Goal: Task Accomplishment & Management: Manage account settings

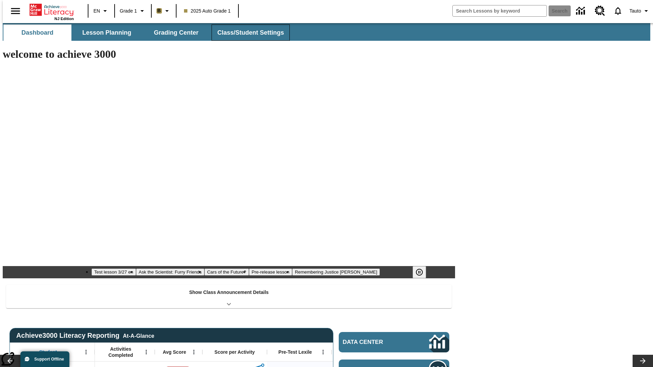
click at [247, 33] on button "Class/Student Settings" at bounding box center [250, 32] width 78 height 16
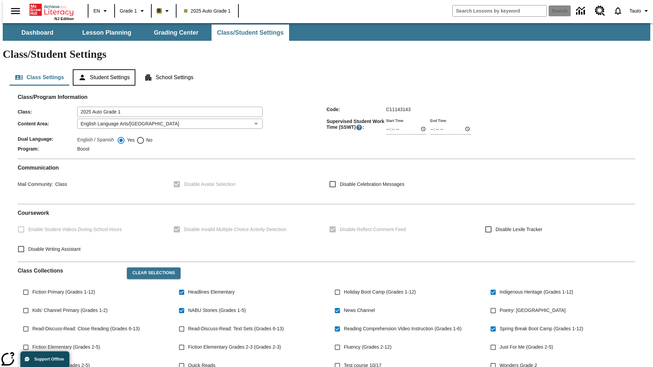
click at [102, 69] on button "Student Settings" at bounding box center [104, 77] width 62 height 16
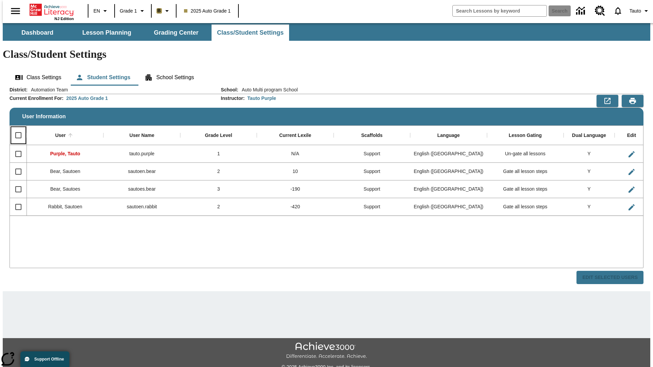
click at [15, 128] on input "Select all rows" at bounding box center [18, 135] width 14 height 14
checkbox input "true"
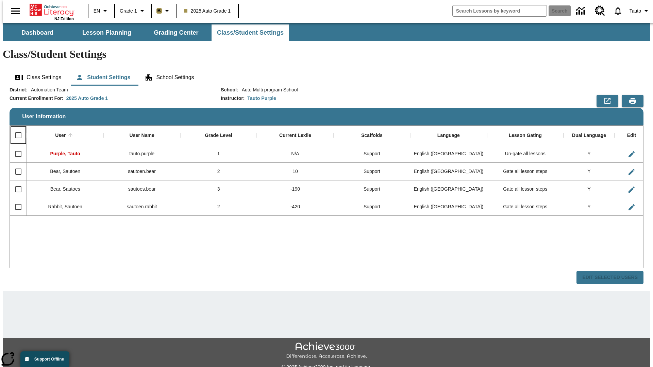
checkbox input "true"
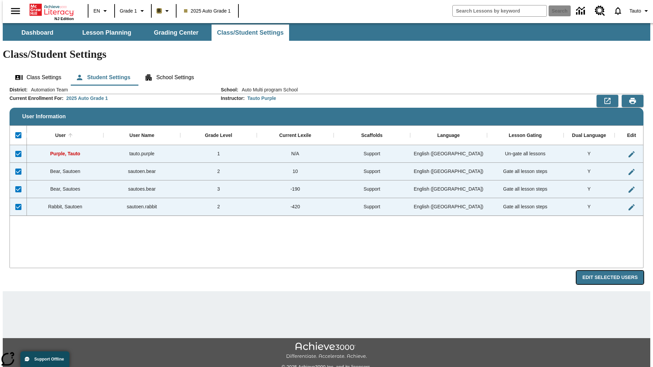
click at [615, 271] on button "Edit Selected Users" at bounding box center [609, 277] width 67 height 13
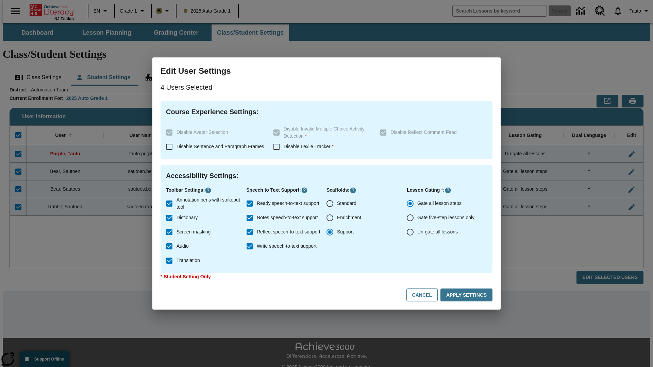
click at [330, 218] on input "Enrichment" at bounding box center [330, 218] width 14 height 14
click at [425, 295] on button "Cancel" at bounding box center [421, 295] width 31 height 13
radio input "false"
radio input "true"
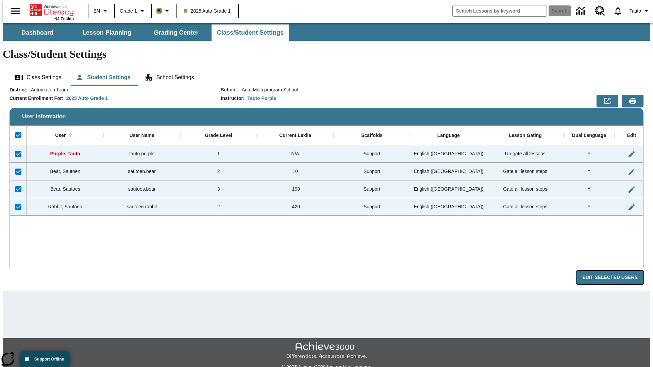
click at [615, 271] on button "Edit Selected Users" at bounding box center [609, 277] width 67 height 13
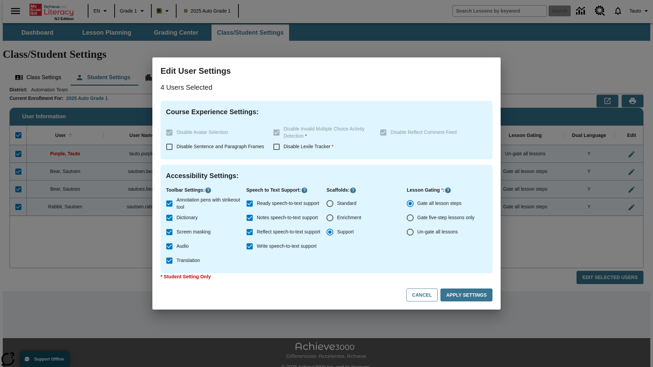
click at [330, 218] on input "Enrichment" at bounding box center [330, 218] width 14 height 14
radio input "true"
click at [467, 295] on button "Apply Settings" at bounding box center [466, 295] width 52 height 13
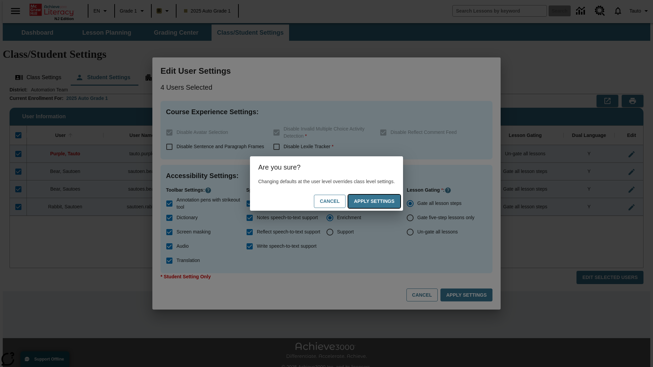
click at [381, 201] on button "Apply Settings" at bounding box center [374, 201] width 52 height 13
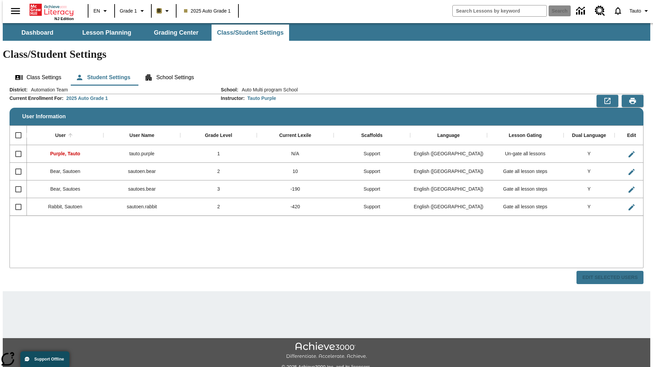
checkbox input "false"
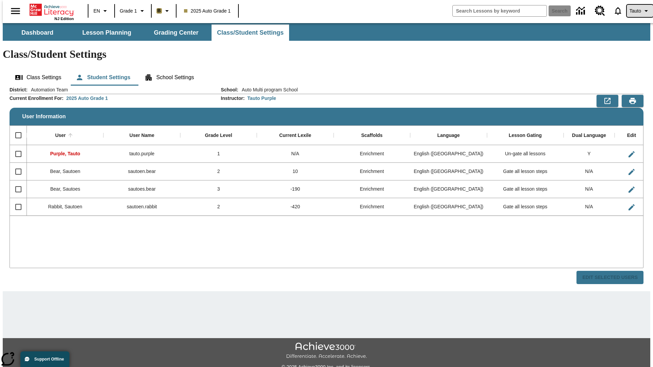
click at [636, 11] on span "Tauto" at bounding box center [635, 10] width 12 height 7
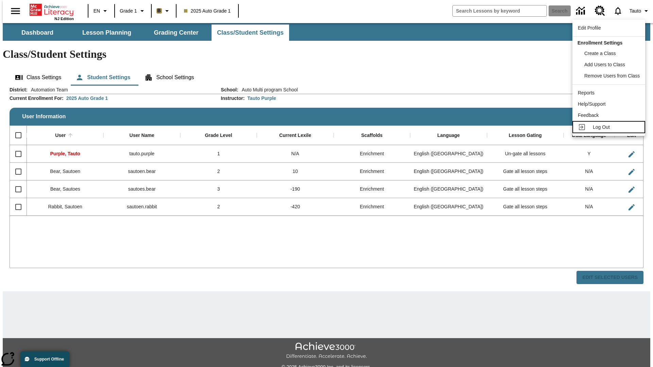
click at [609, 127] on span "Log Out" at bounding box center [600, 126] width 17 height 5
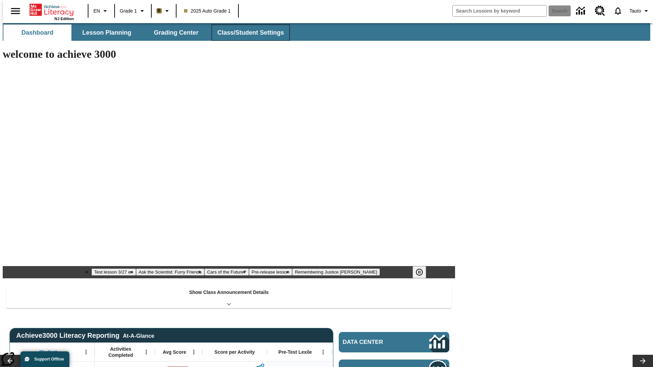
click at [247, 33] on button "Class/Student Settings" at bounding box center [250, 32] width 78 height 16
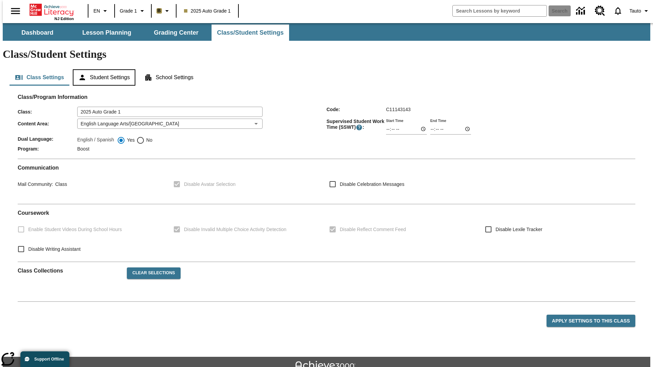
click at [102, 69] on button "Student Settings" at bounding box center [104, 77] width 62 height 16
